Goal: Transaction & Acquisition: Purchase product/service

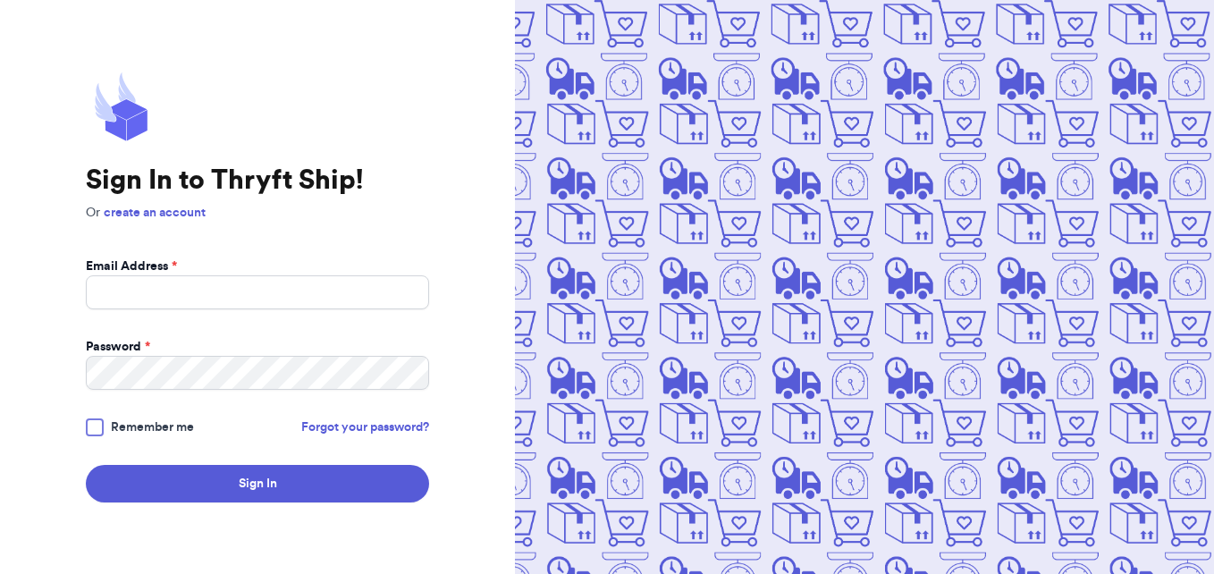
click at [668, 477] on img at bounding box center [864, 287] width 699 height 574
click at [380, 281] on input "Email Address *" at bounding box center [257, 292] width 343 height 34
type input "thornem82@yahoo.com"
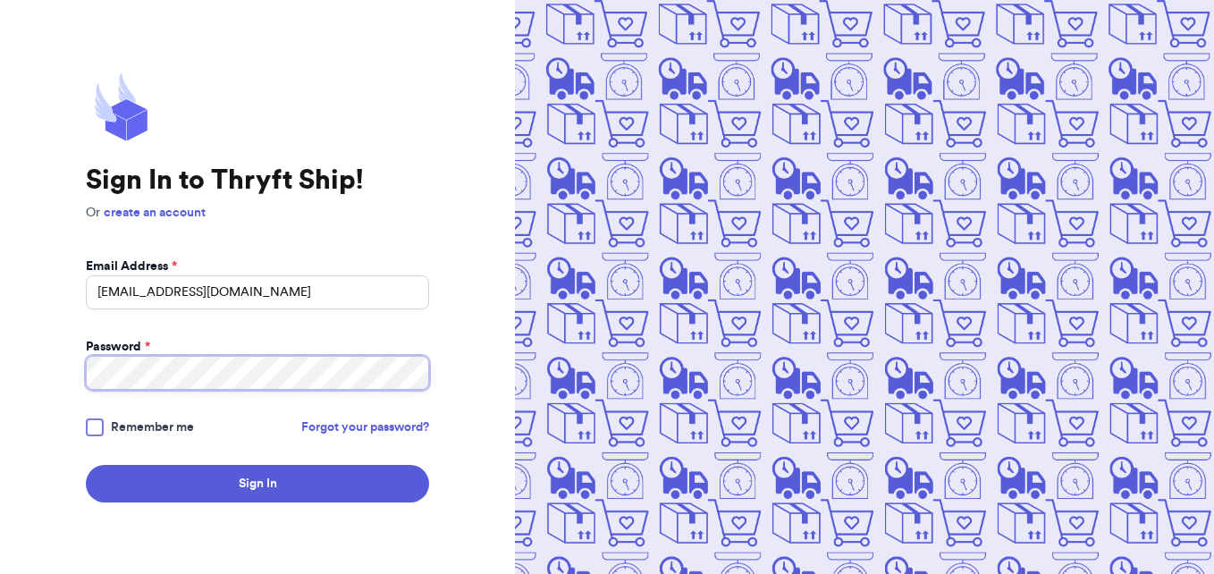
click at [86, 465] on button "Sign In" at bounding box center [257, 484] width 343 height 38
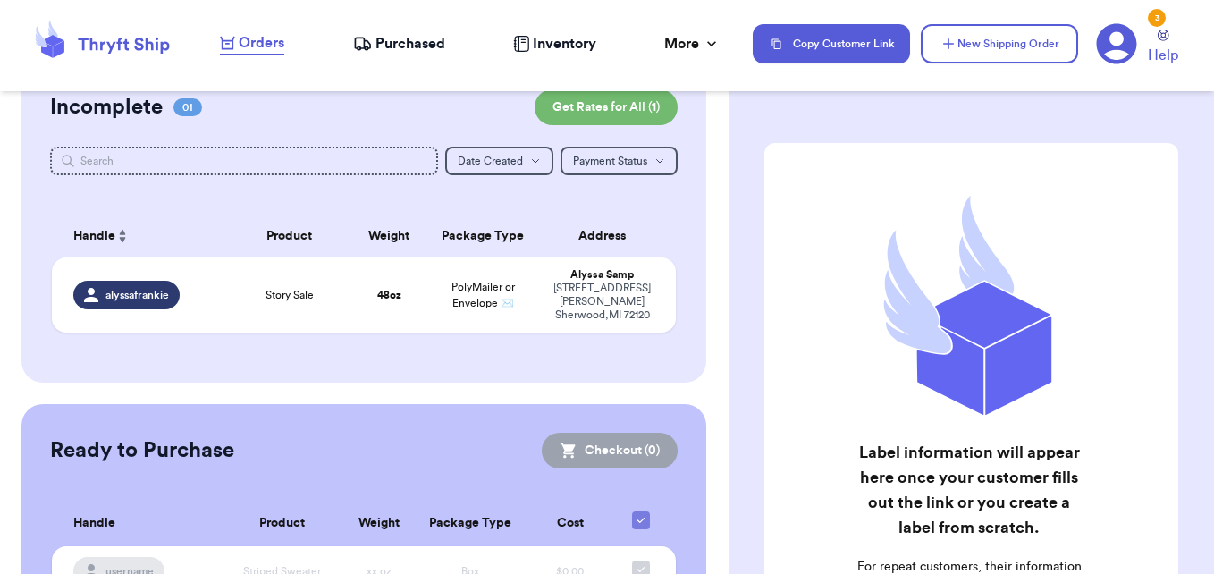
scroll to position [50, 0]
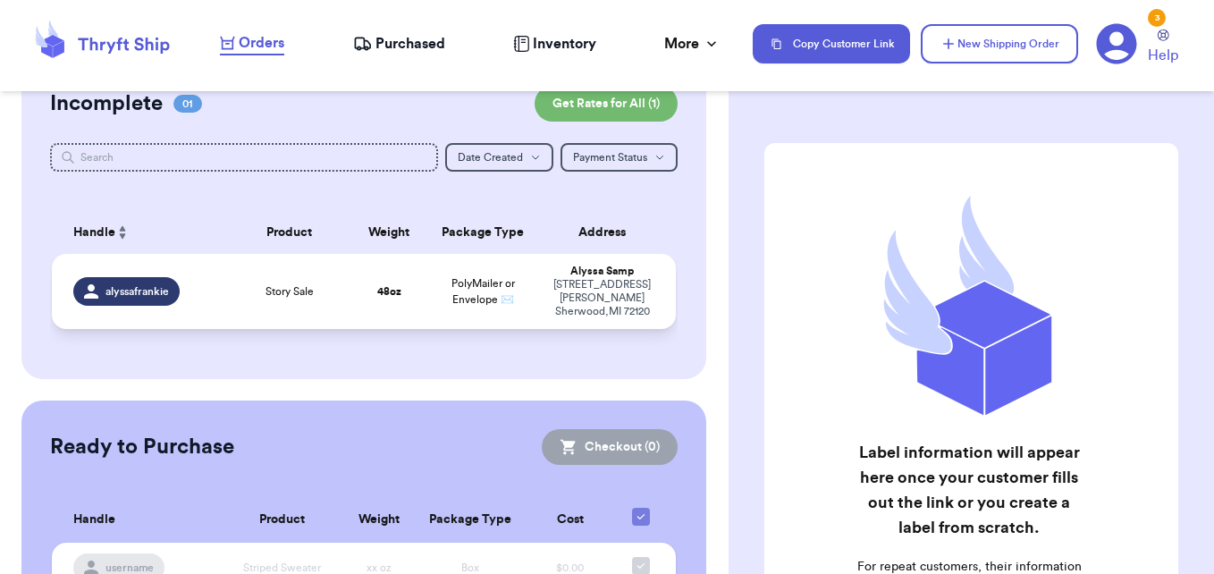
click at [324, 295] on div "Story Sale" at bounding box center [290, 291] width 104 height 14
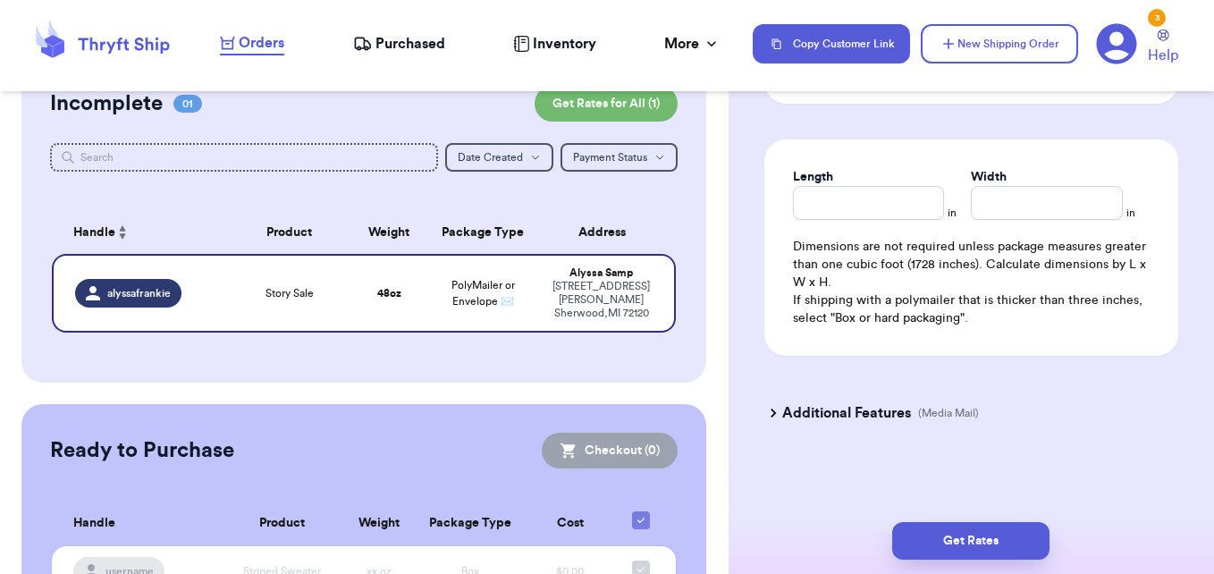
scroll to position [1093, 0]
click at [1017, 544] on button "Get Rates" at bounding box center [971, 541] width 157 height 38
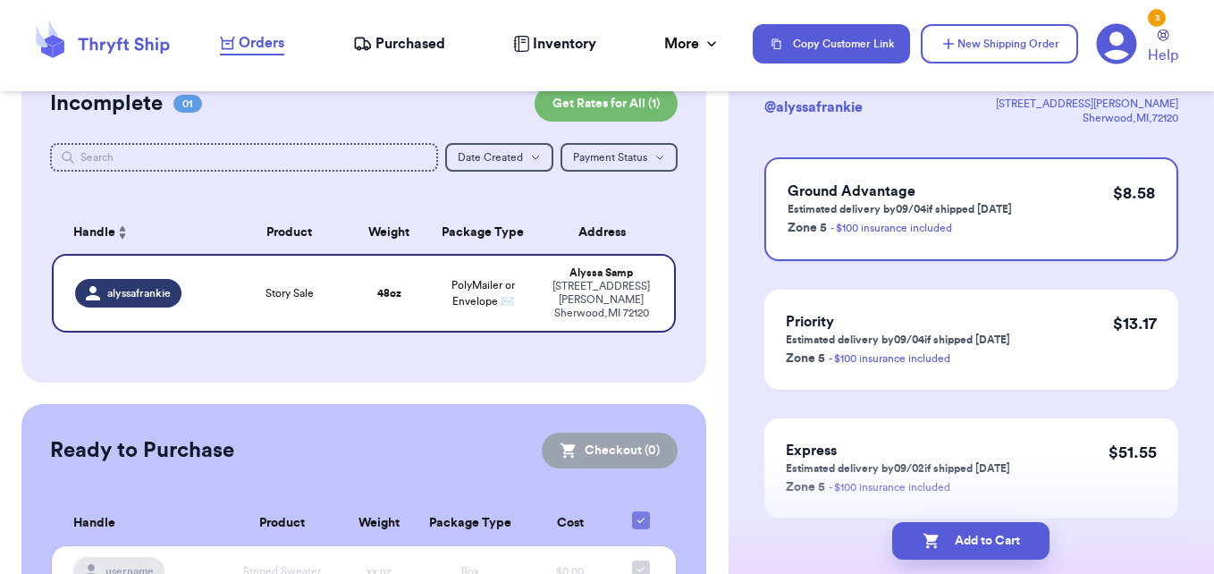
scroll to position [199, 0]
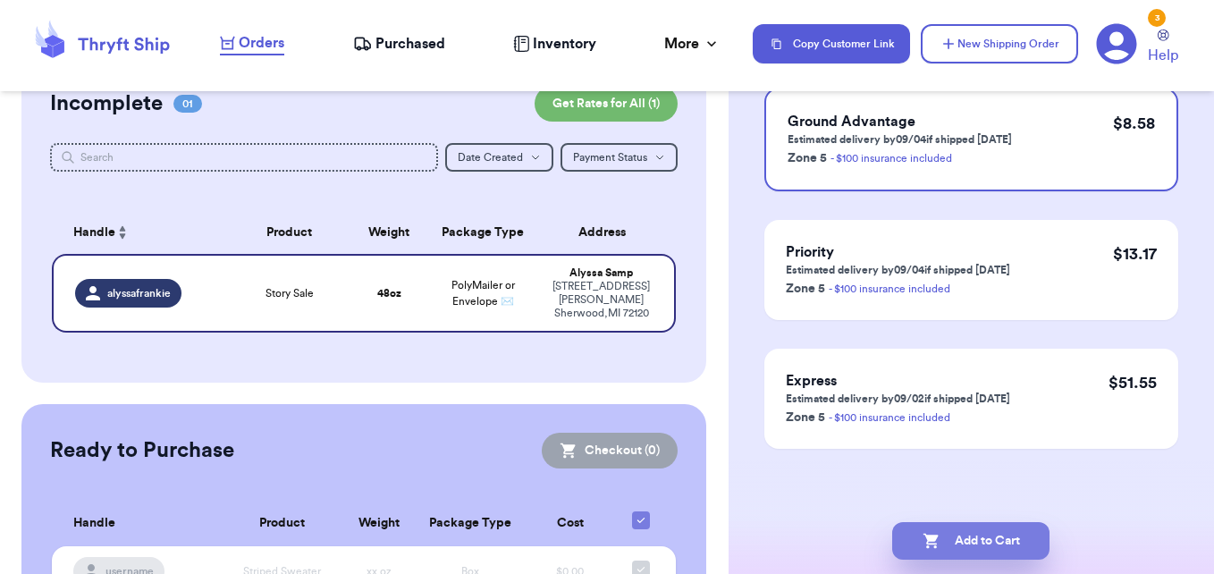
click at [1007, 542] on button "Add to Cart" at bounding box center [971, 541] width 157 height 38
checkbox input "true"
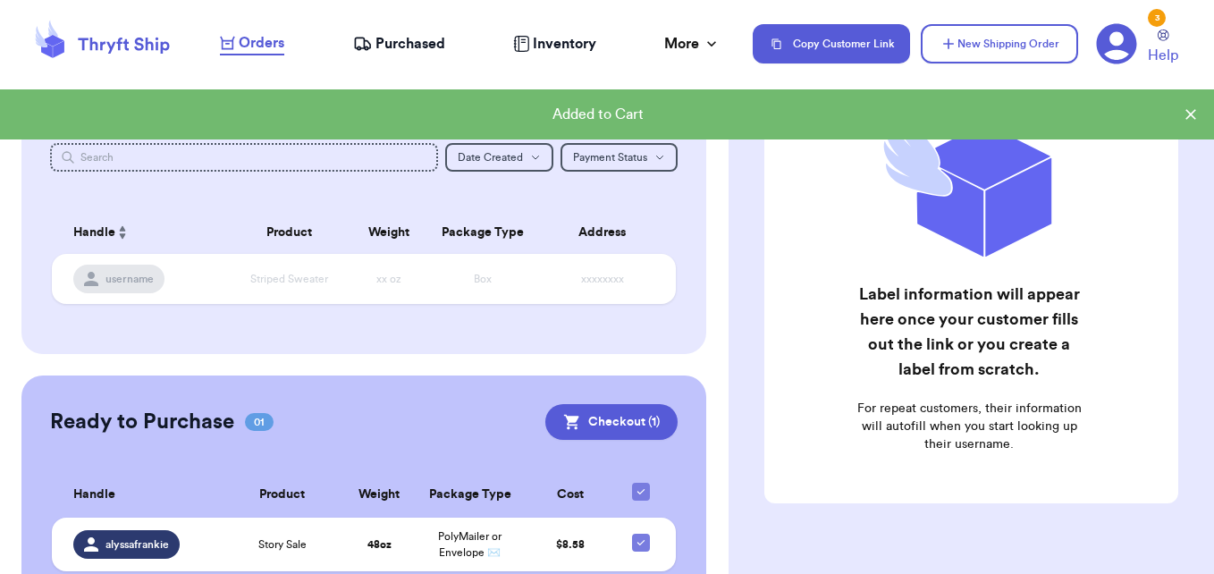
scroll to position [0, 0]
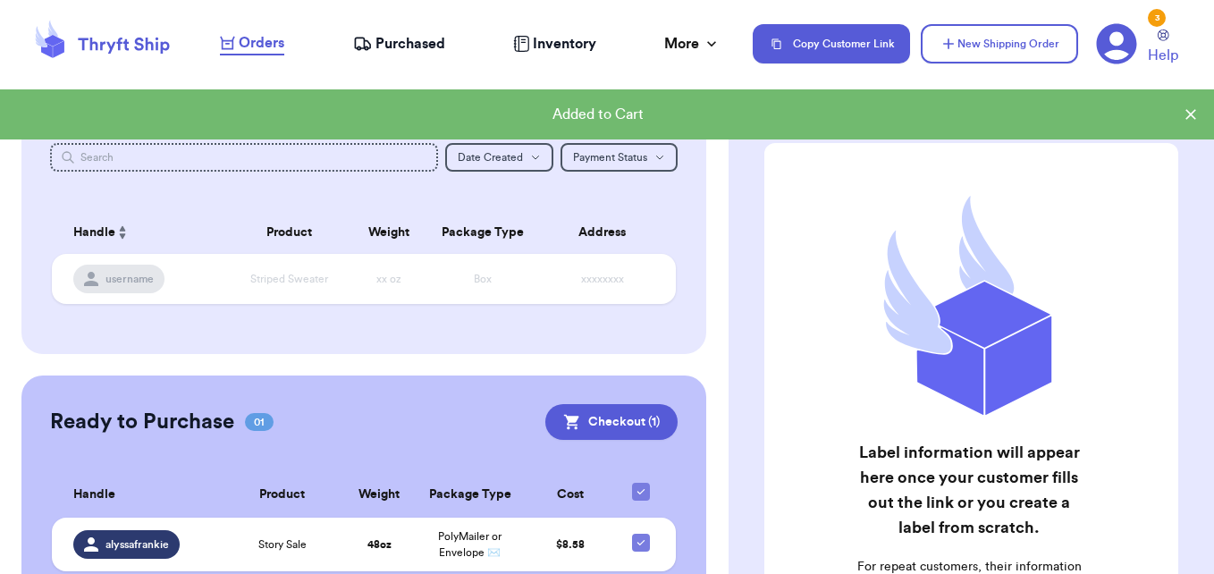
click at [1193, 114] on icon at bounding box center [1191, 114] width 11 height 11
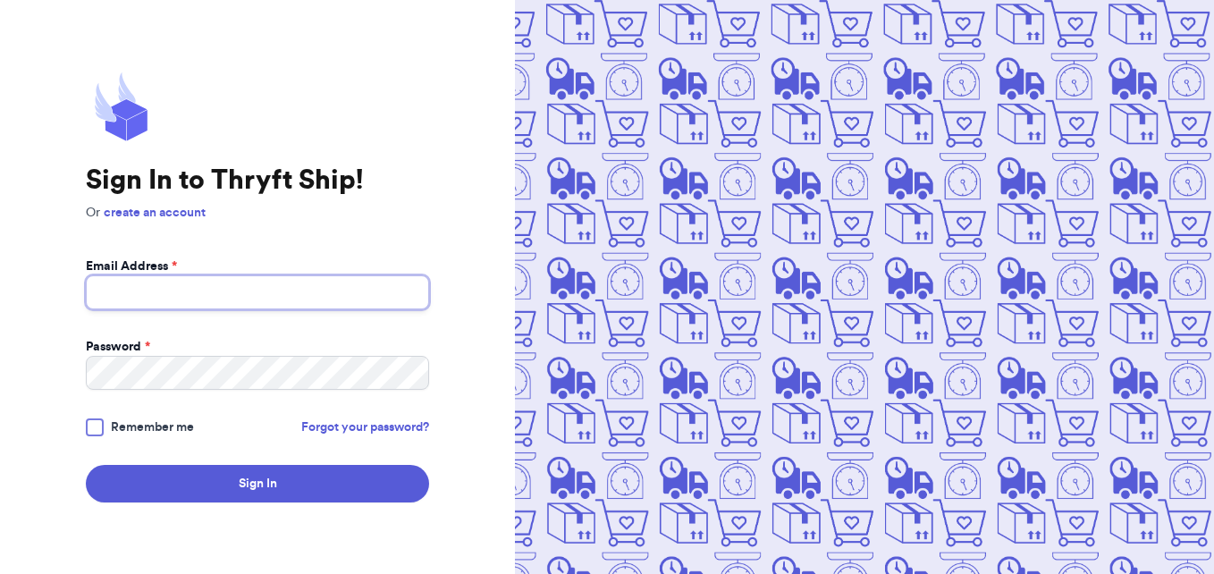
drag, startPoint x: 0, startPoint y: 0, endPoint x: 287, endPoint y: 292, distance: 409.8
click at [287, 292] on input "Email Address *" at bounding box center [257, 292] width 343 height 34
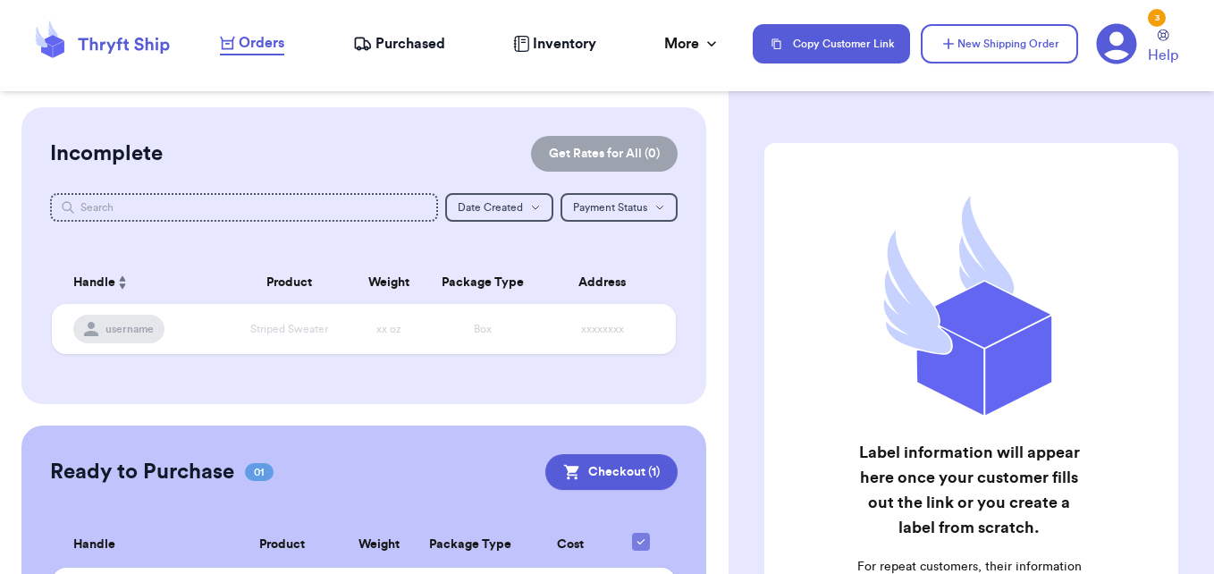
scroll to position [119, 0]
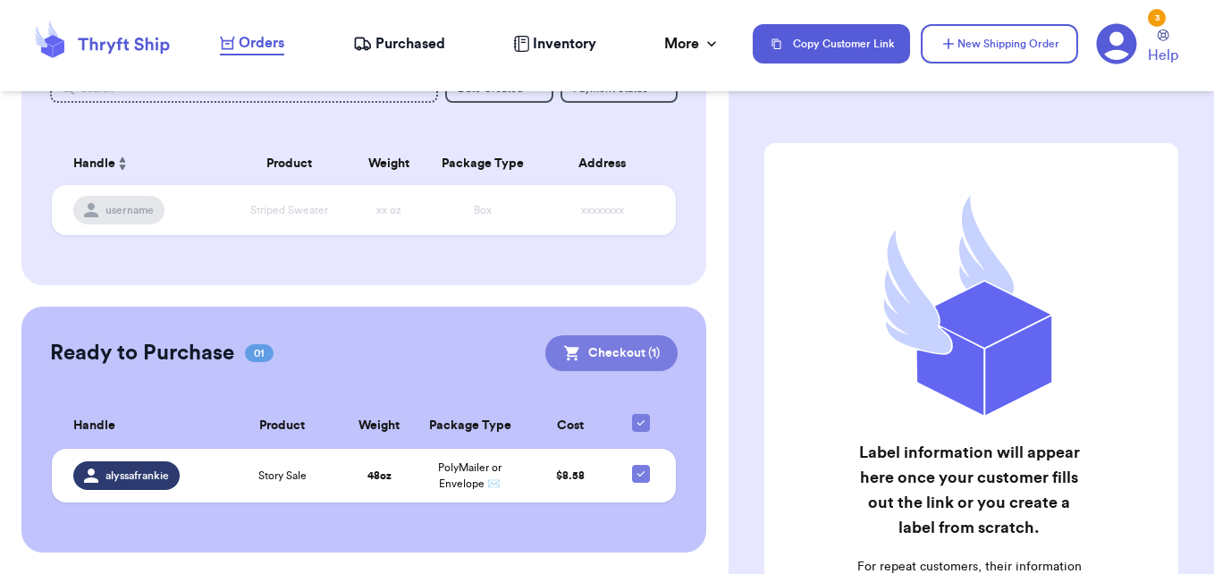
click at [623, 348] on button "Checkout ( 1 )" at bounding box center [612, 353] width 132 height 36
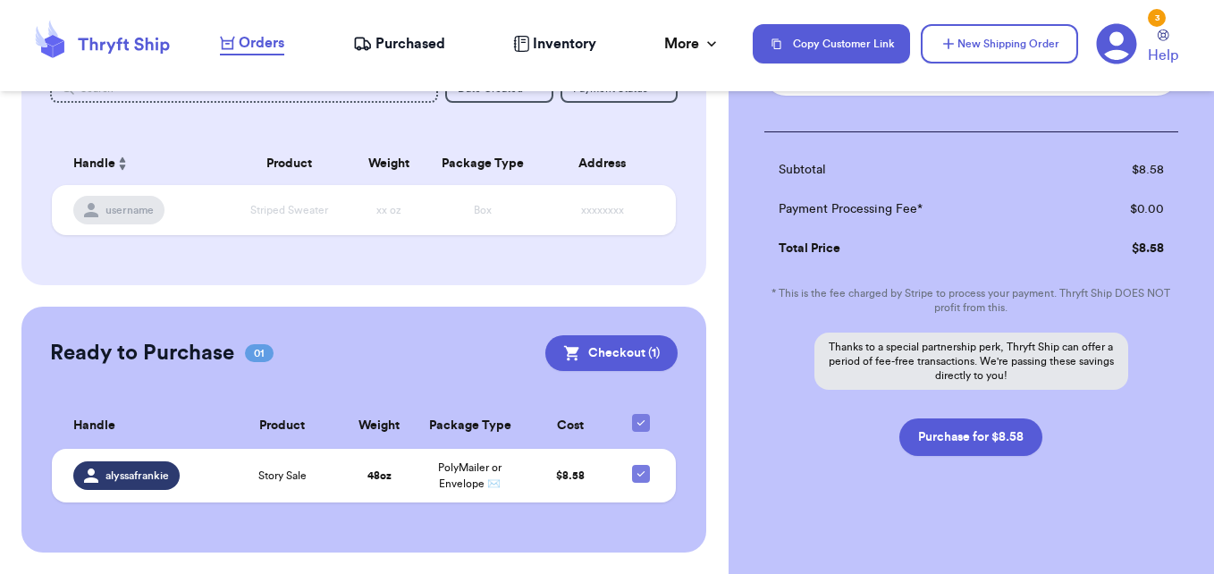
scroll to position [243, 0]
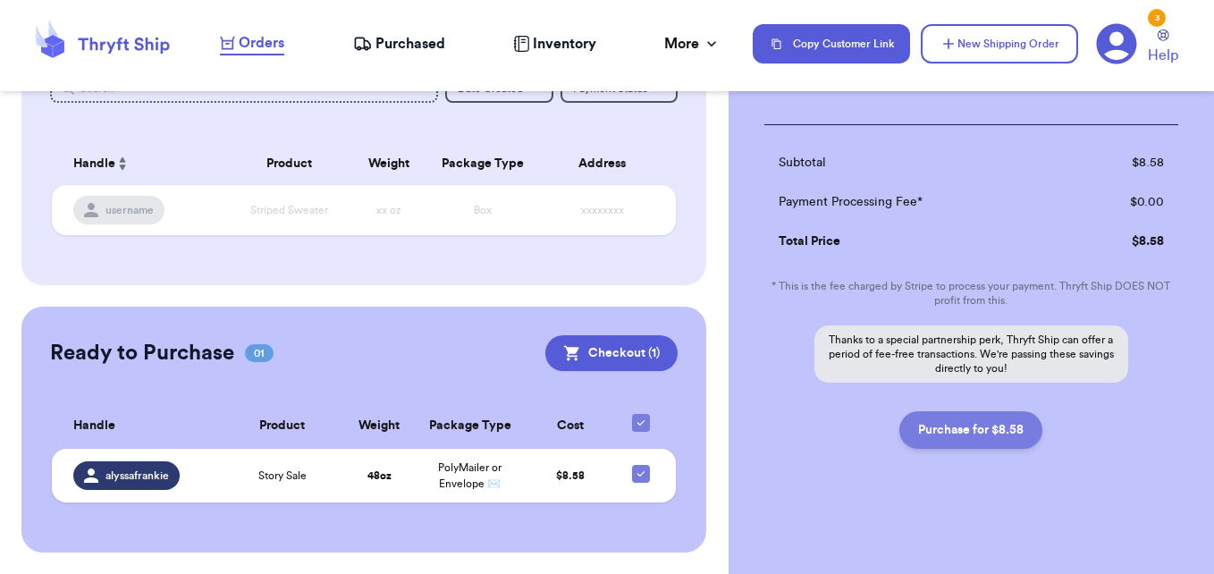
click at [1011, 420] on button "Purchase for $8.58" at bounding box center [971, 430] width 143 height 38
checkbox input "false"
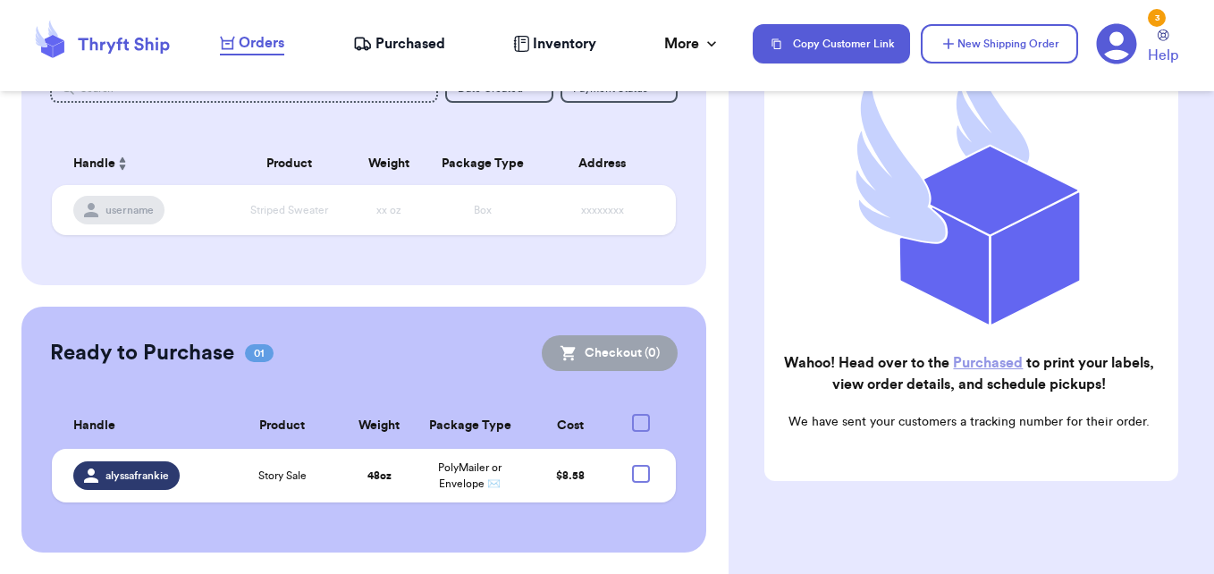
checkbox input "true"
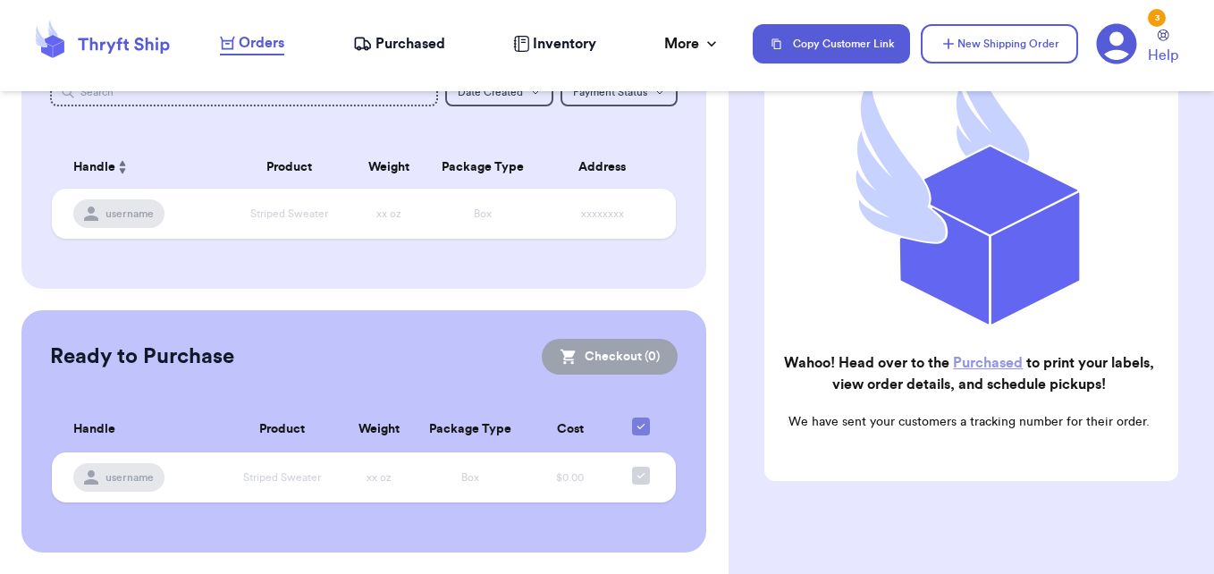
click at [1020, 356] on link "Purchased" at bounding box center [988, 363] width 70 height 14
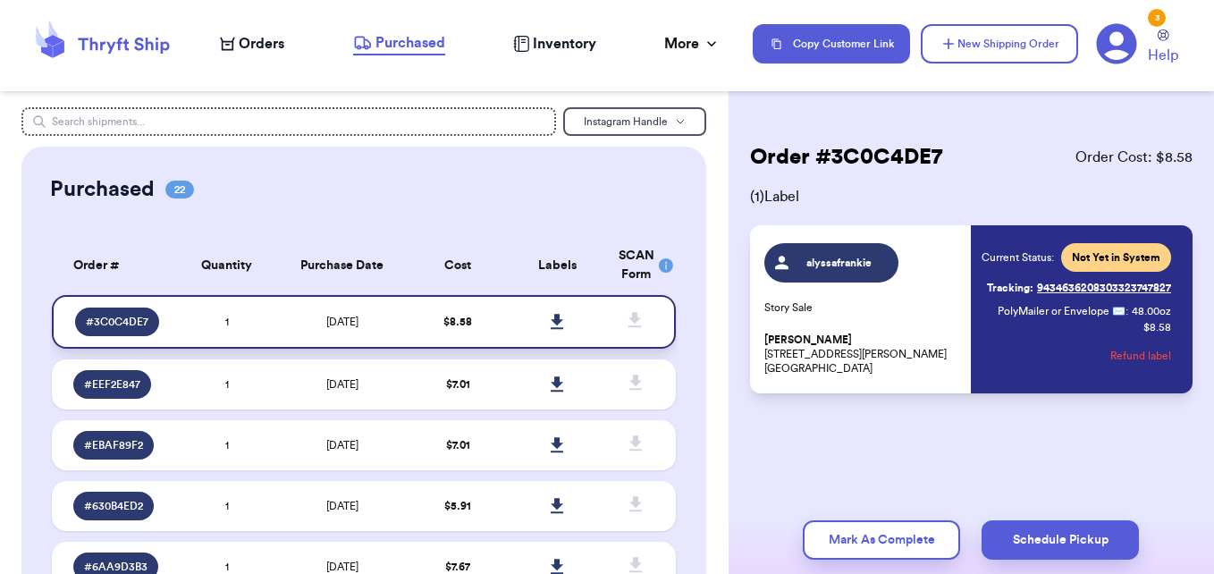
click at [551, 317] on icon at bounding box center [557, 321] width 13 height 15
